Goal: Find specific page/section: Find specific page/section

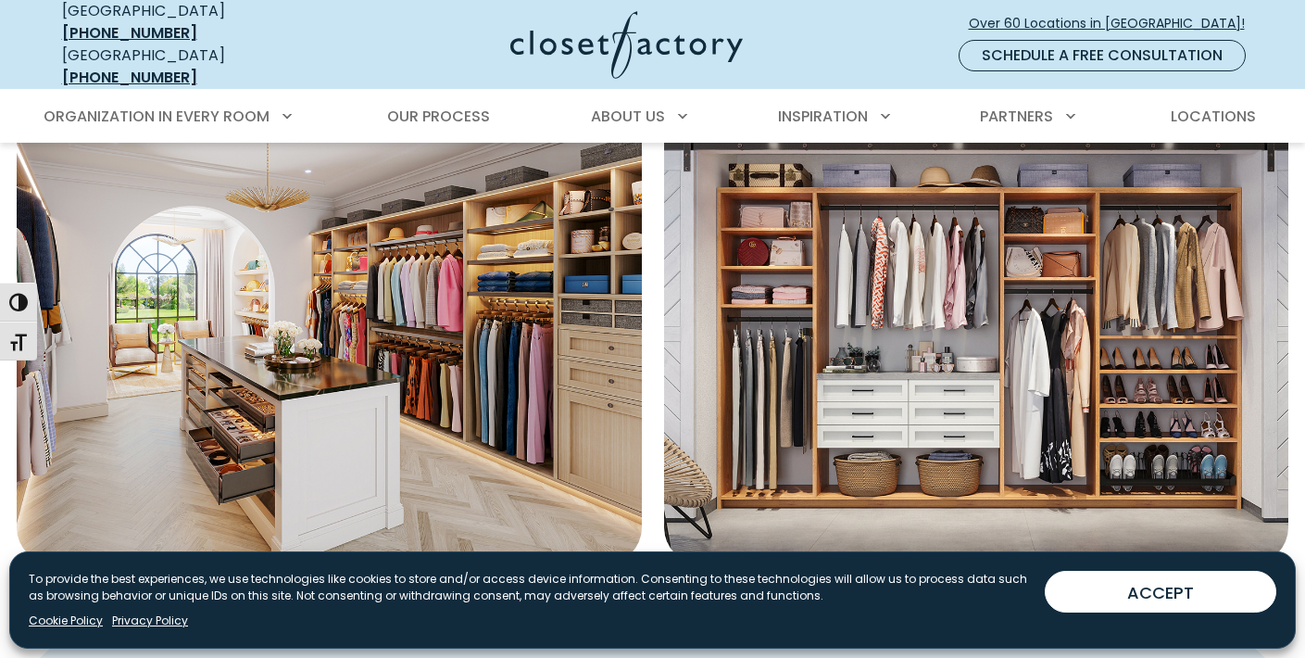
scroll to position [730, 0]
click at [1210, 106] on span "Locations" at bounding box center [1213, 116] width 85 height 21
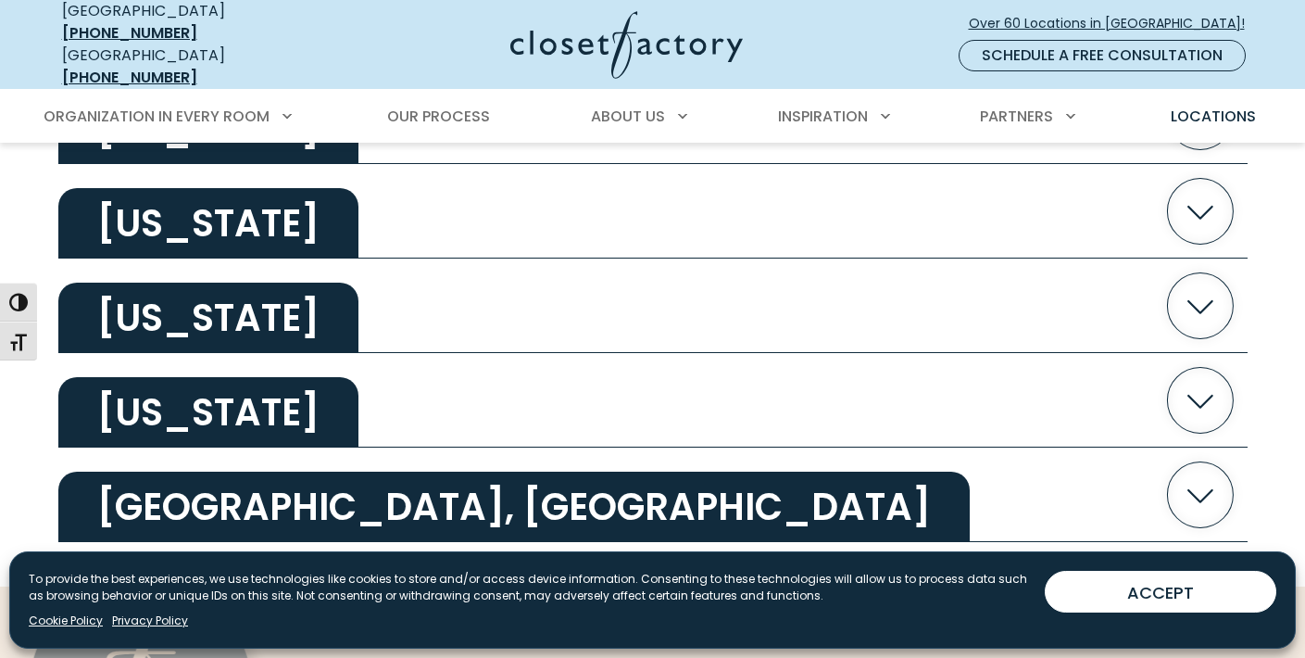
scroll to position [3722, 0]
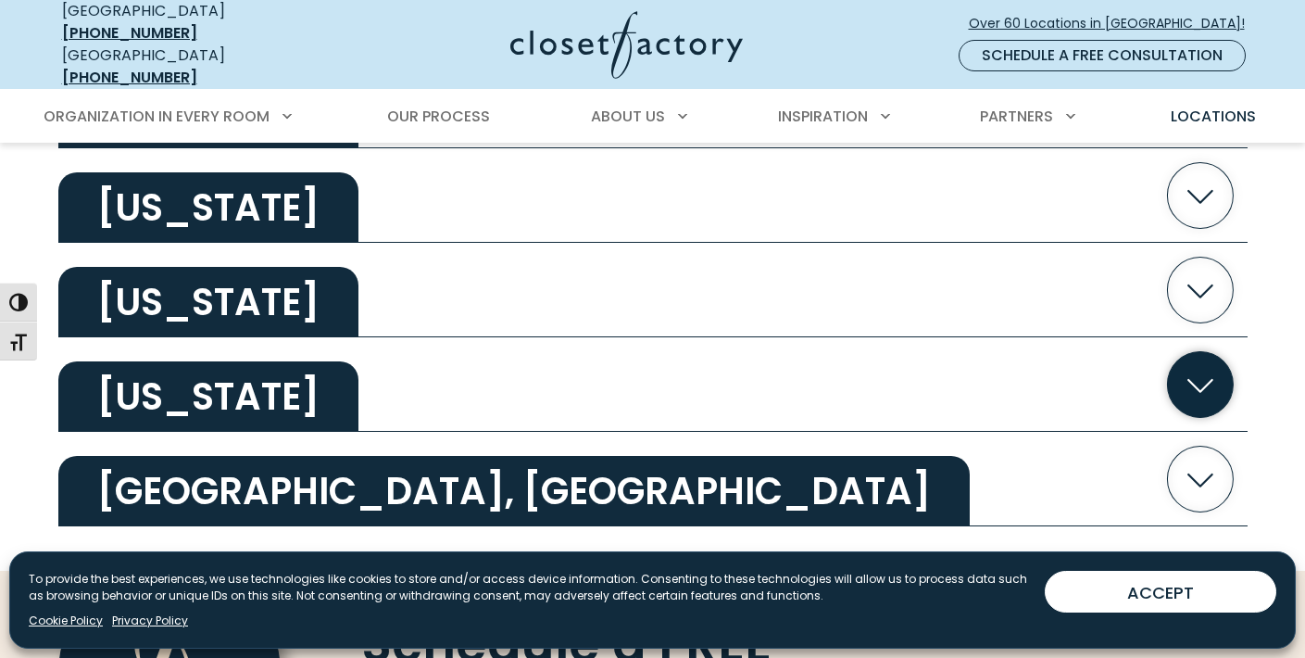
click at [1203, 368] on icon "button" at bounding box center [1200, 385] width 66 height 66
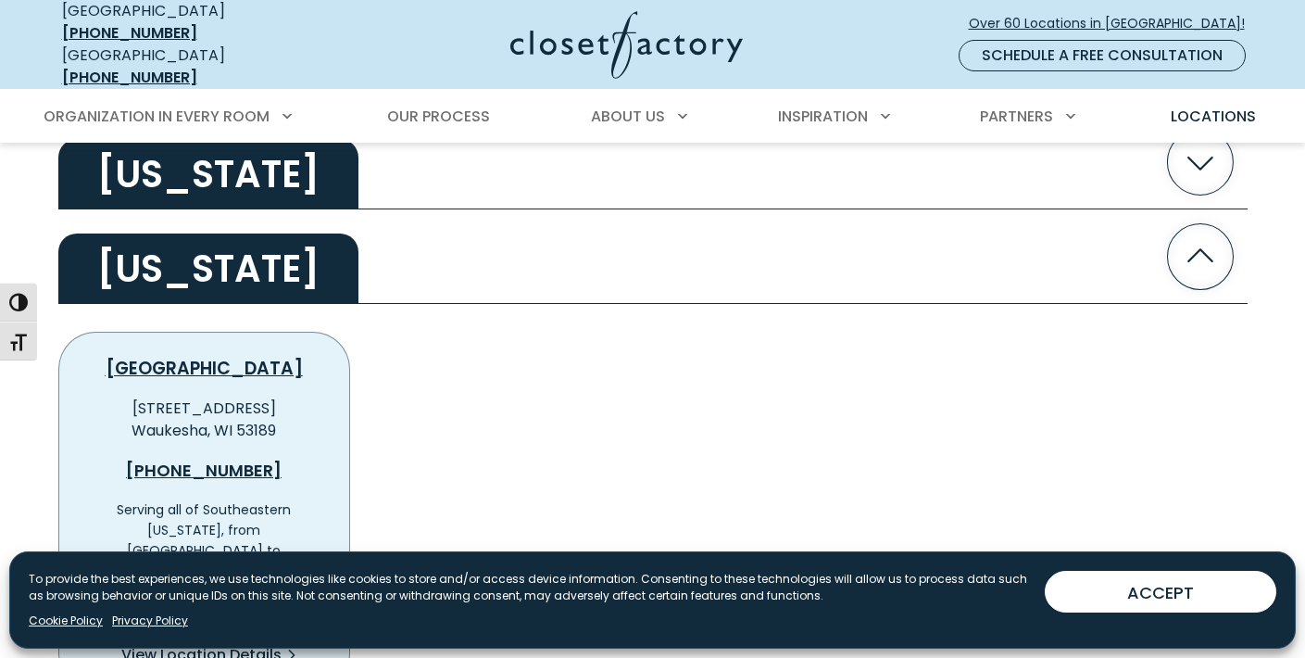
scroll to position [3841, 0]
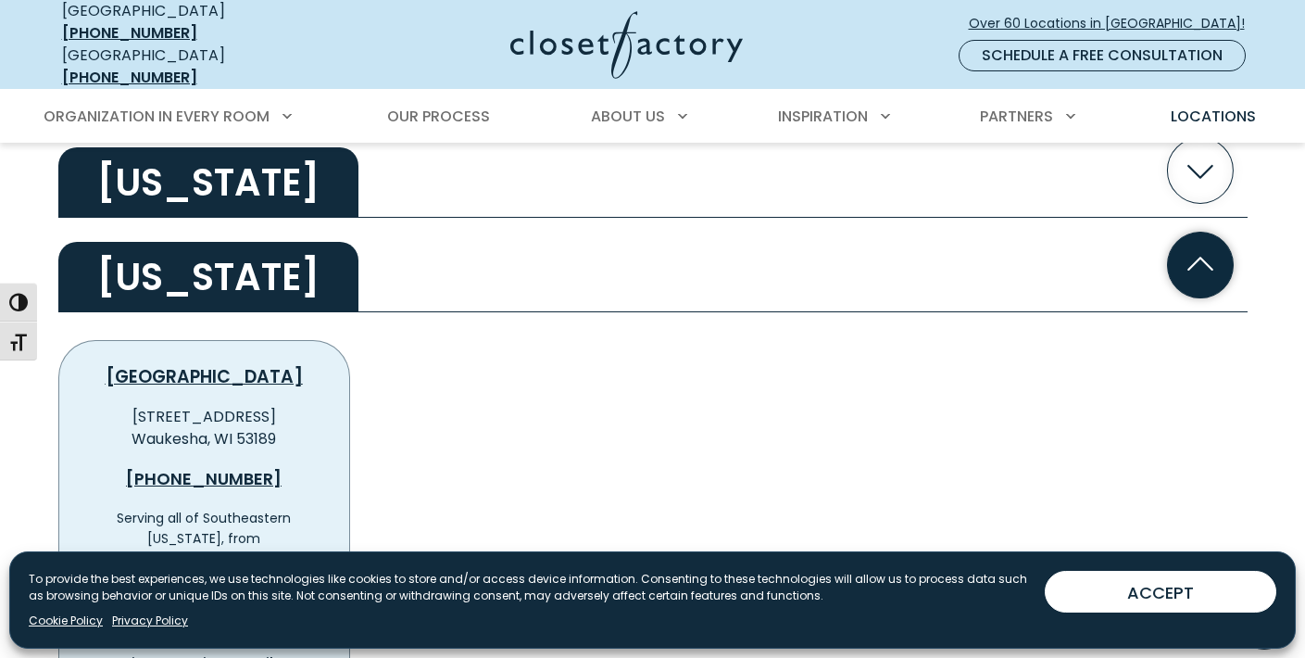
click at [1213, 252] on icon "button" at bounding box center [1200, 266] width 66 height 66
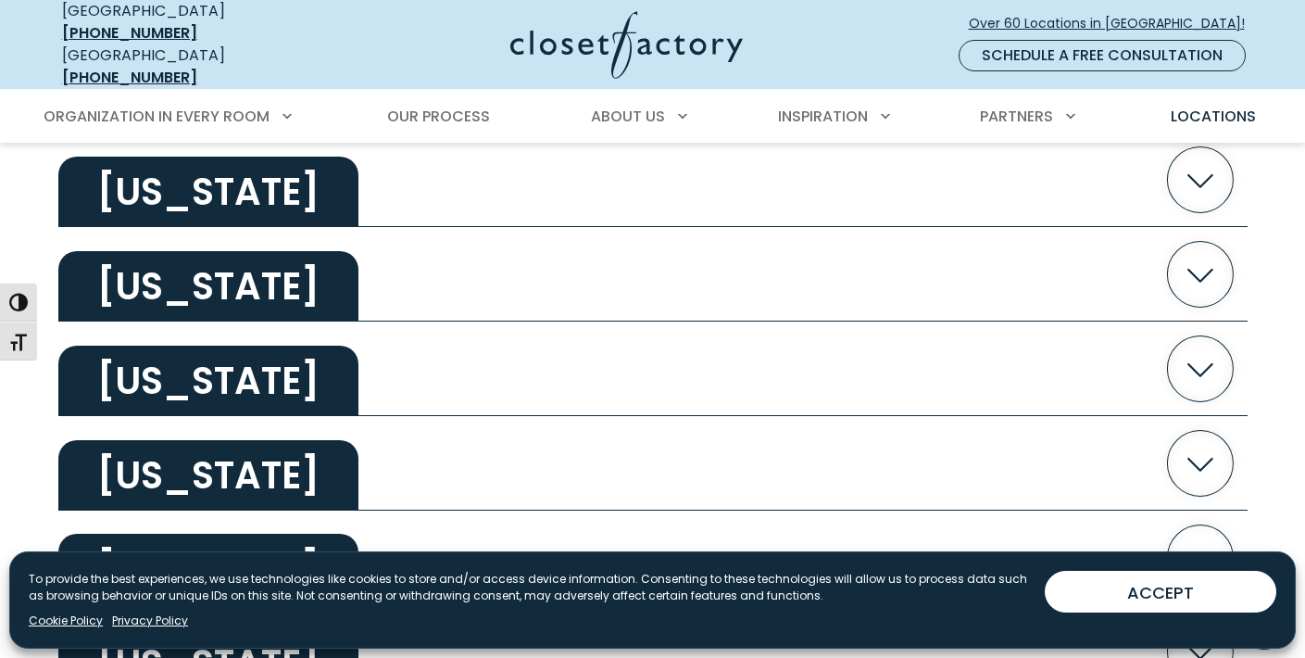
scroll to position [2110, 0]
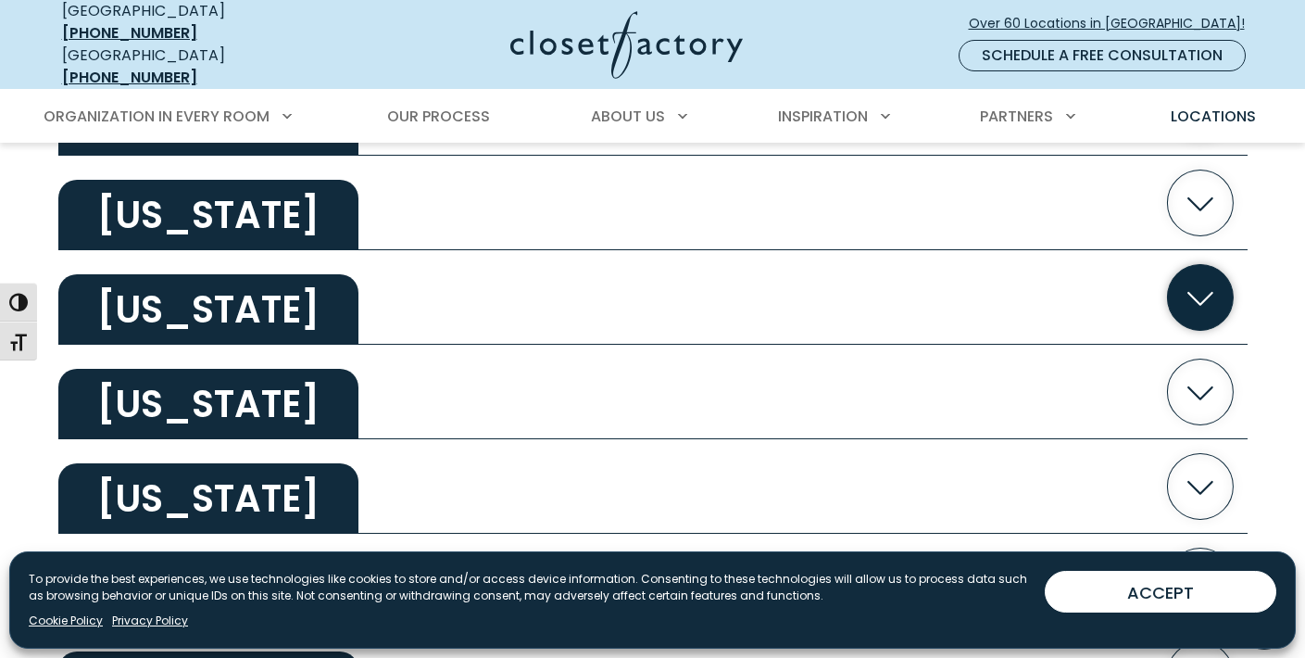
click at [1201, 292] on icon "button" at bounding box center [1201, 299] width 26 height 14
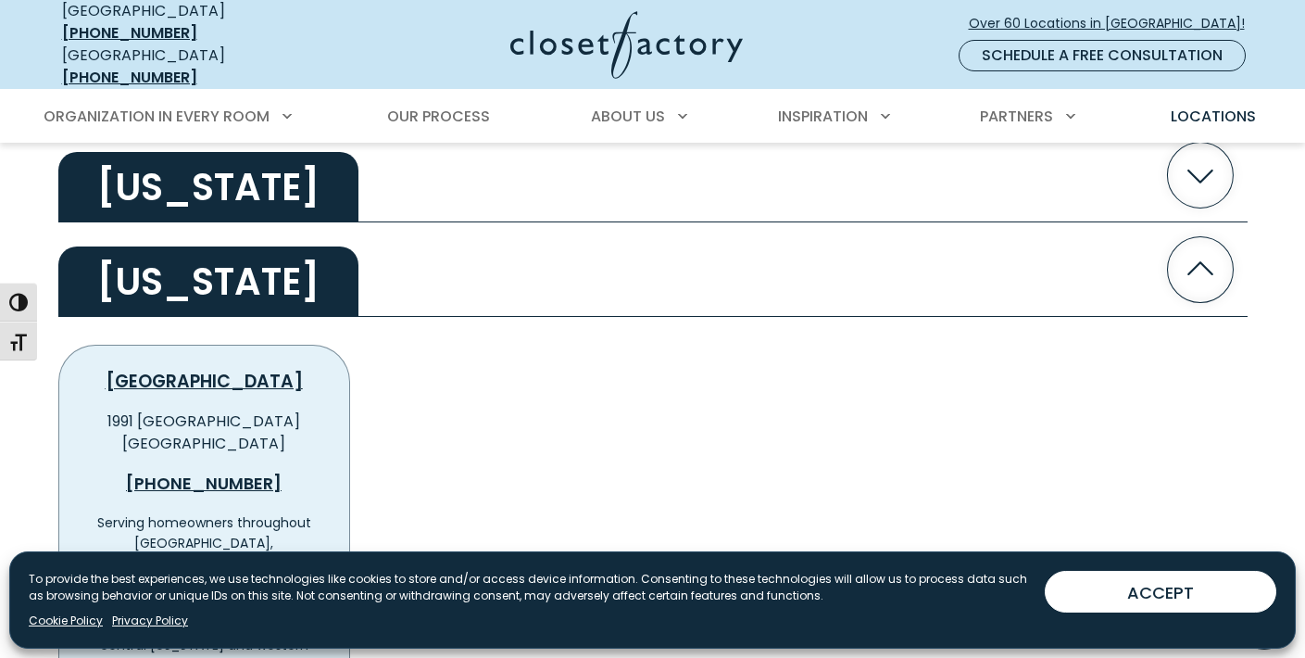
scroll to position [2095, 0]
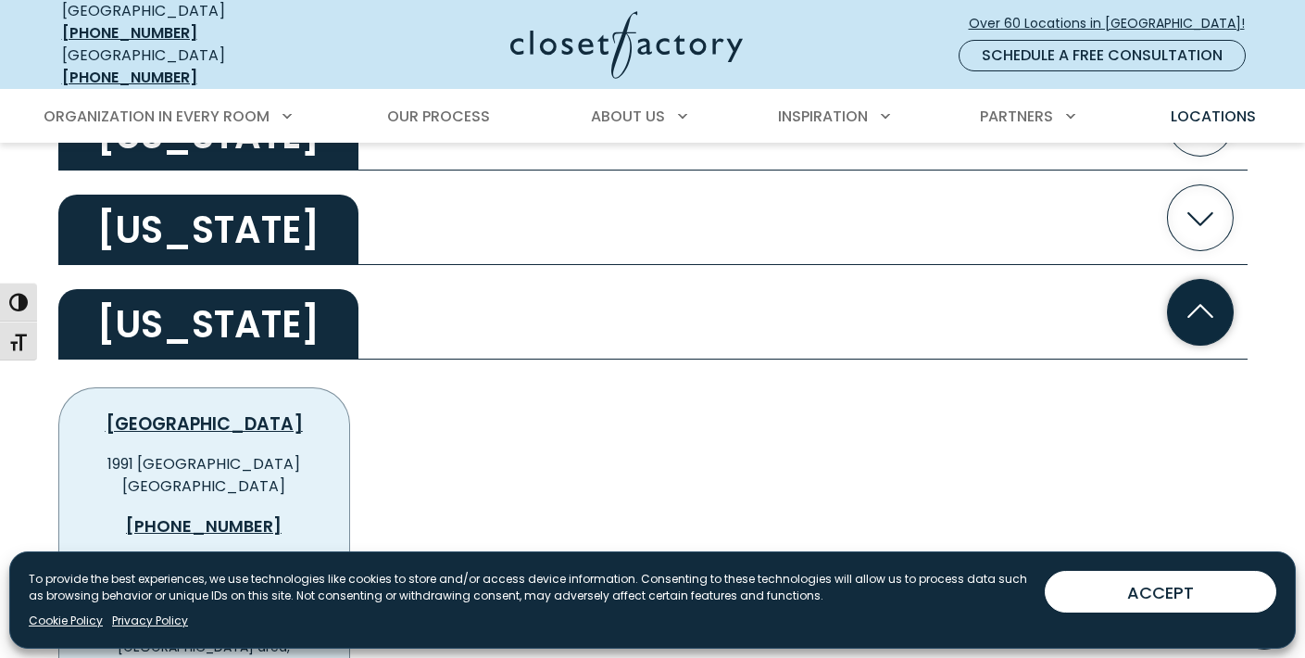
click at [1215, 297] on icon "button" at bounding box center [1200, 312] width 66 height 66
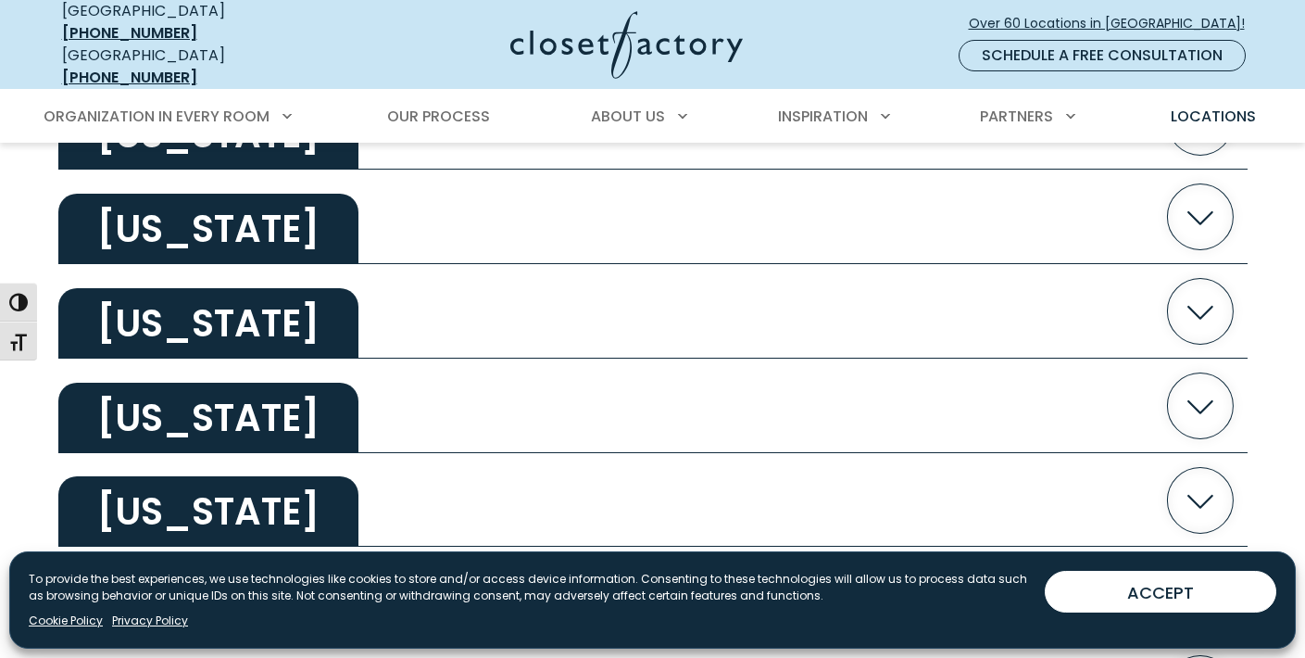
scroll to position [1161, 0]
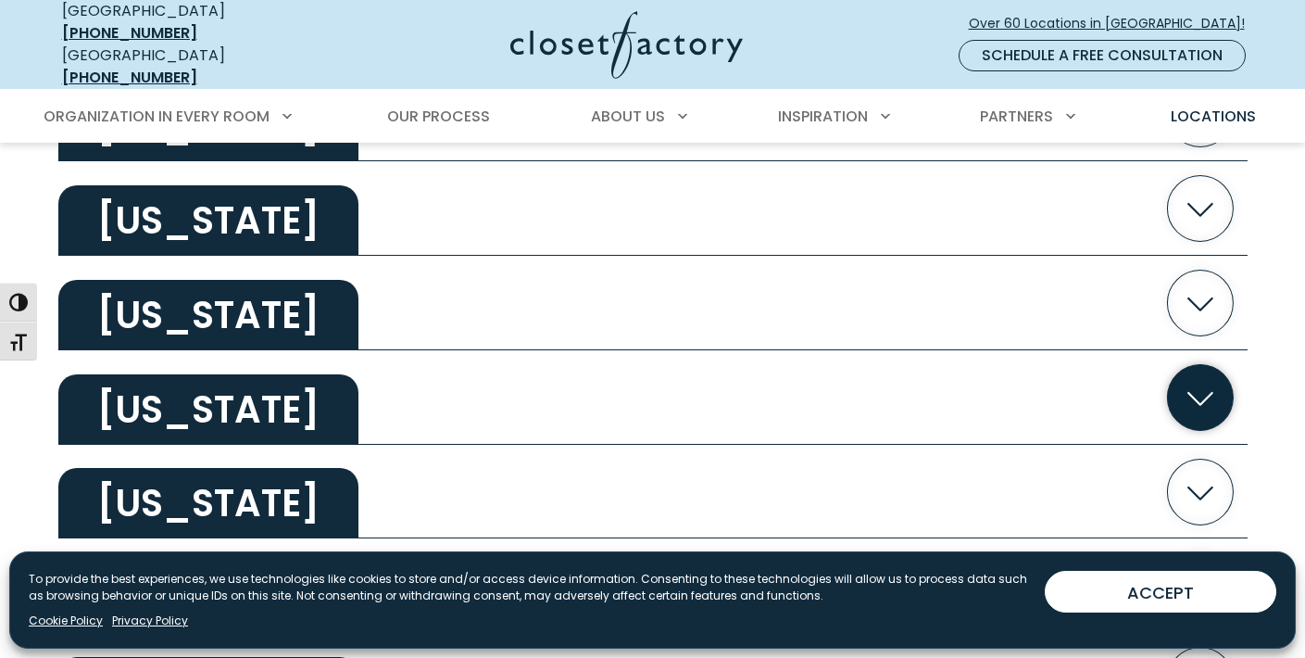
click at [1198, 385] on icon "button" at bounding box center [1200, 397] width 66 height 66
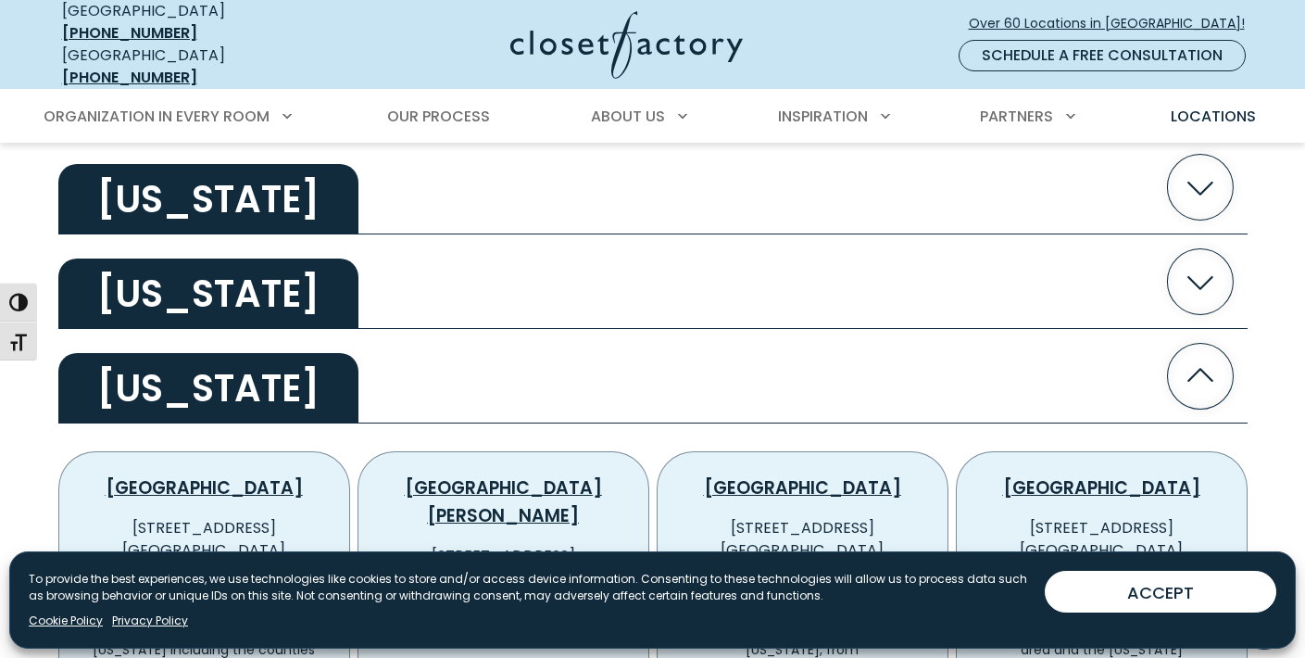
scroll to position [1147, 0]
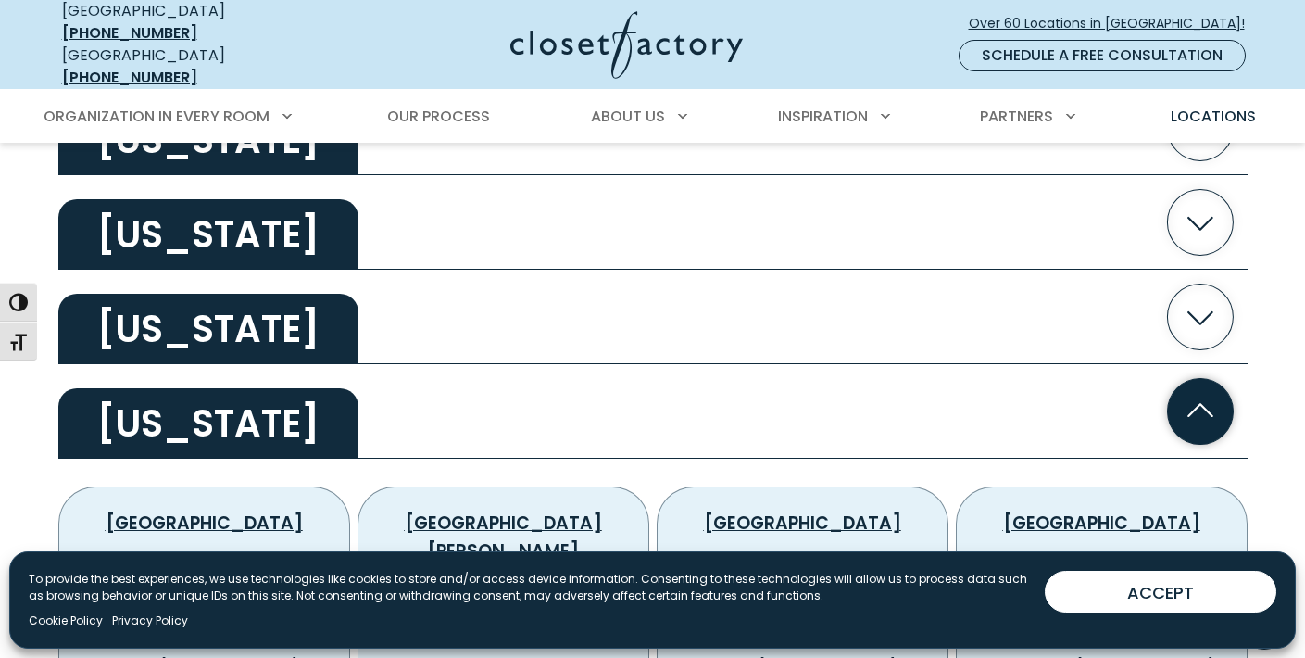
click at [1207, 403] on icon "button" at bounding box center [1201, 410] width 26 height 14
